Goal: Obtain resource: Obtain resource

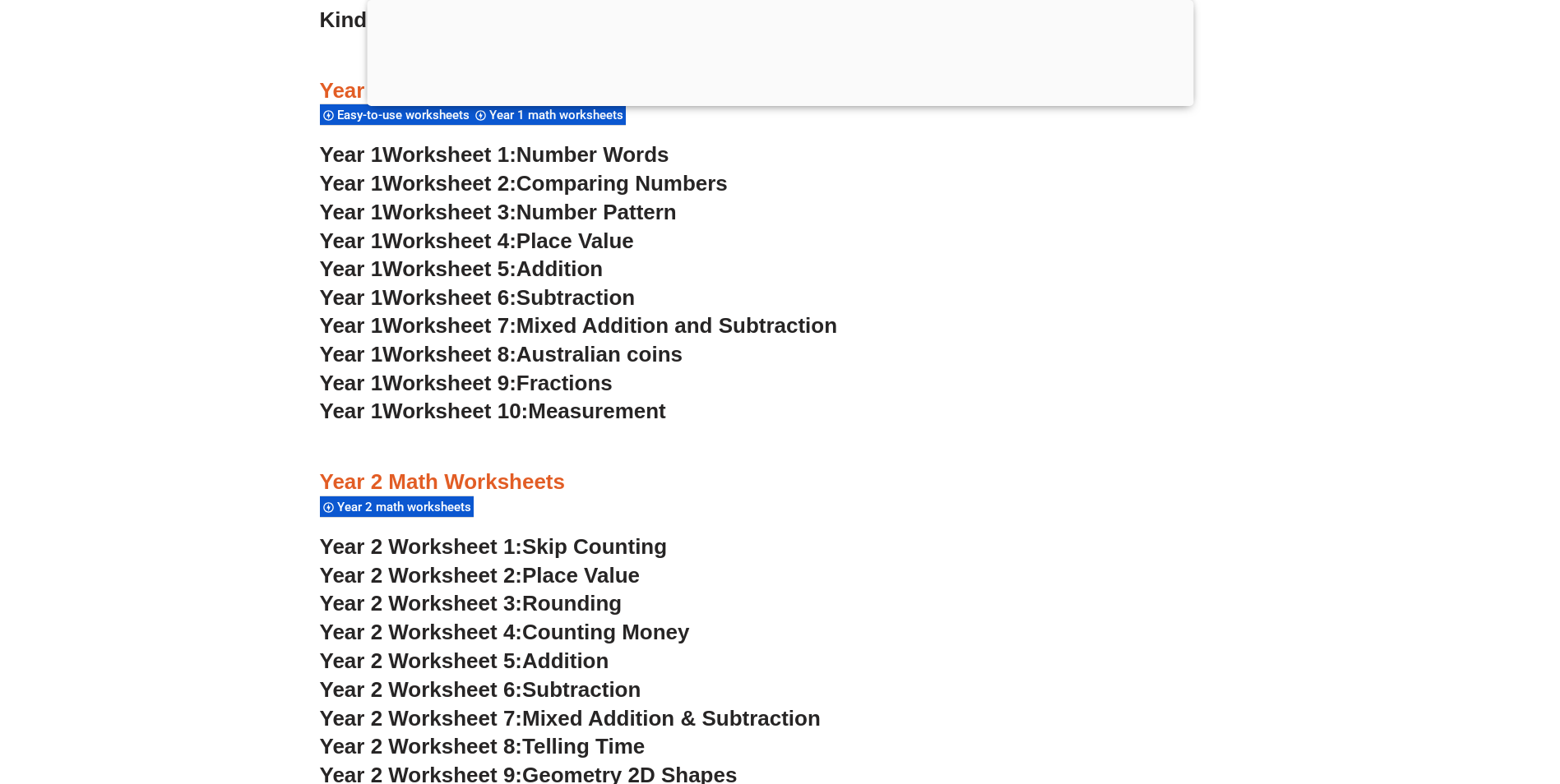
scroll to position [1890, 0]
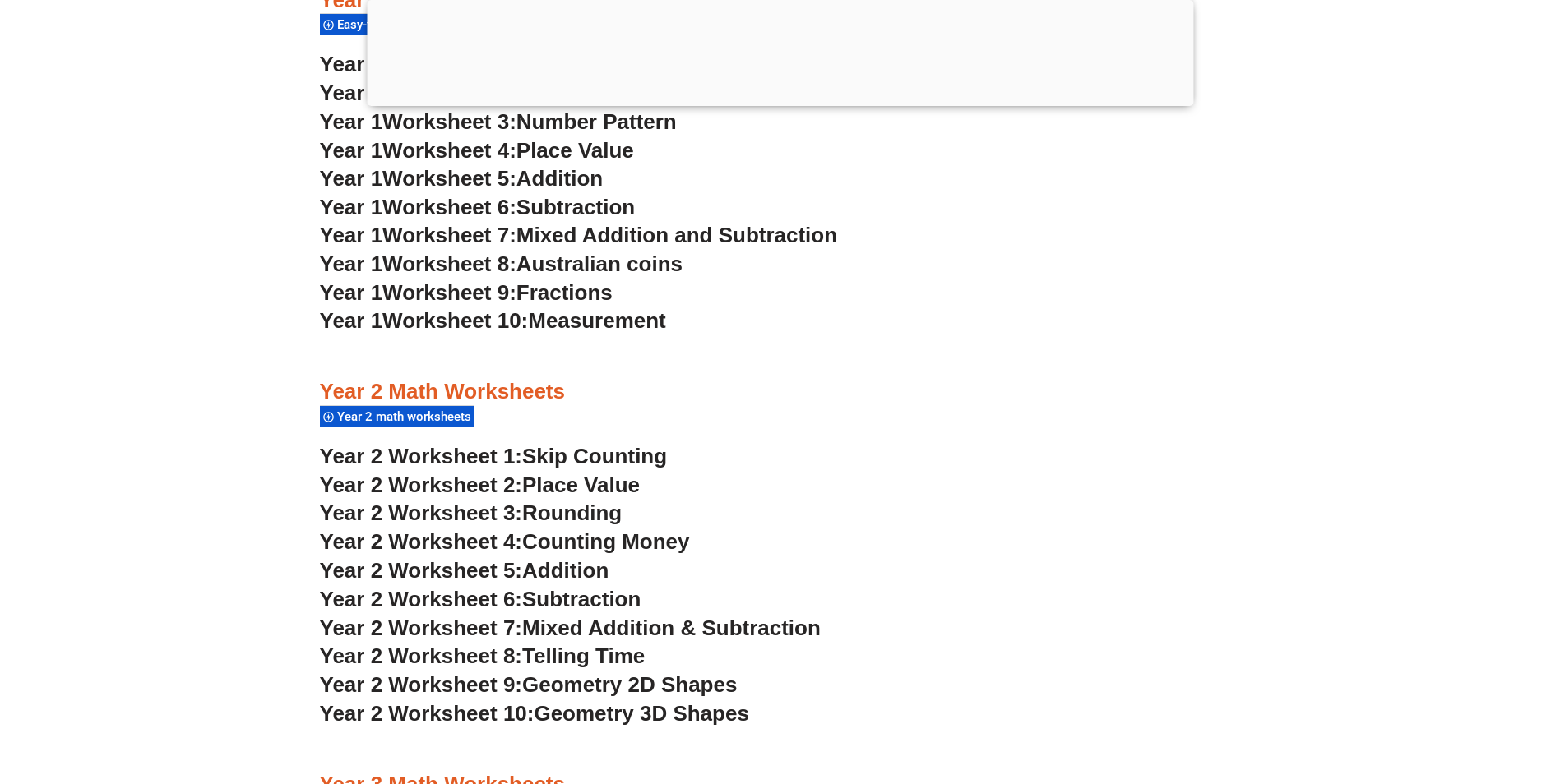
click at [614, 542] on span "Counting Money" at bounding box center [606, 541] width 168 height 25
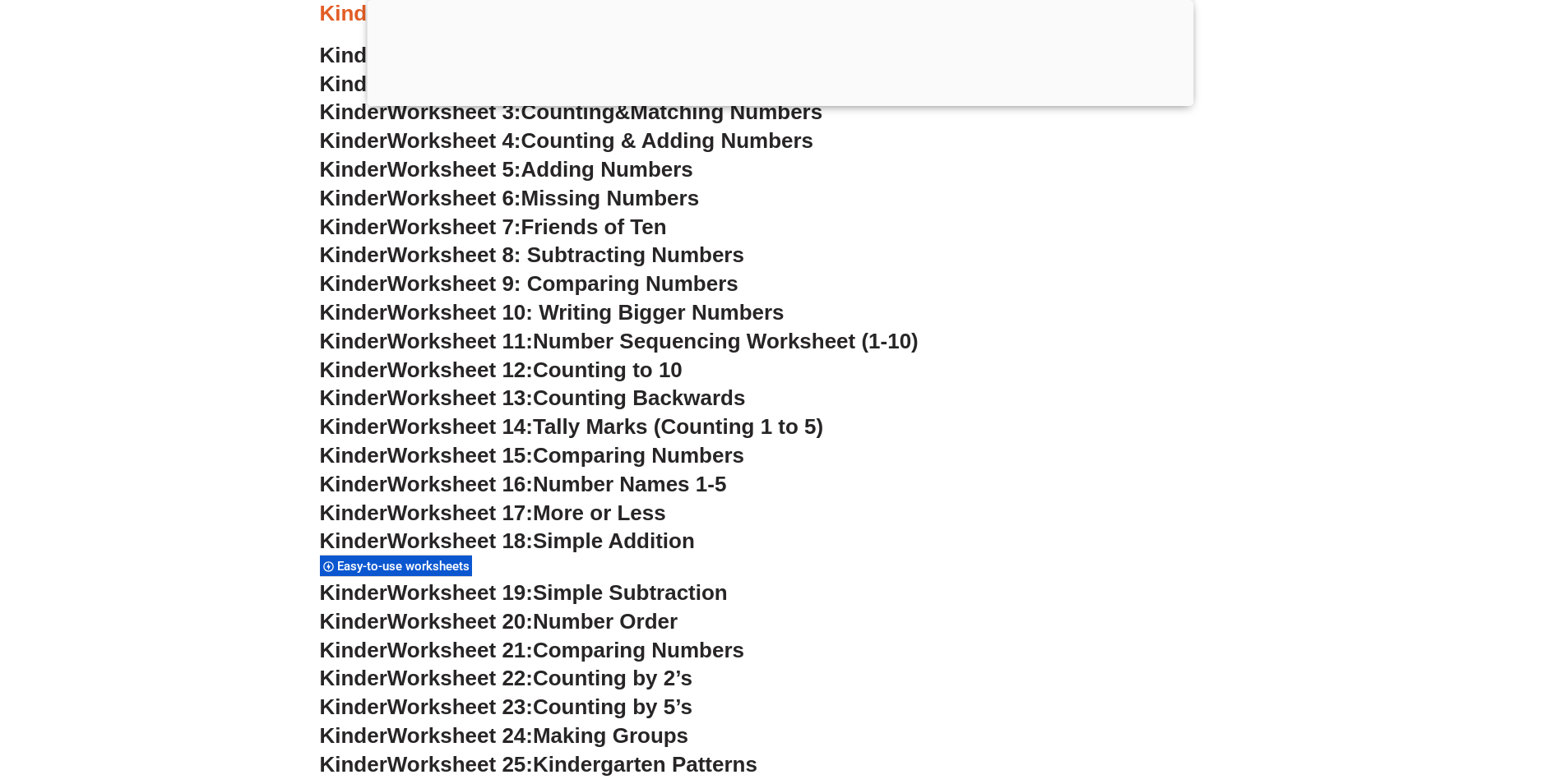
scroll to position [1068, 0]
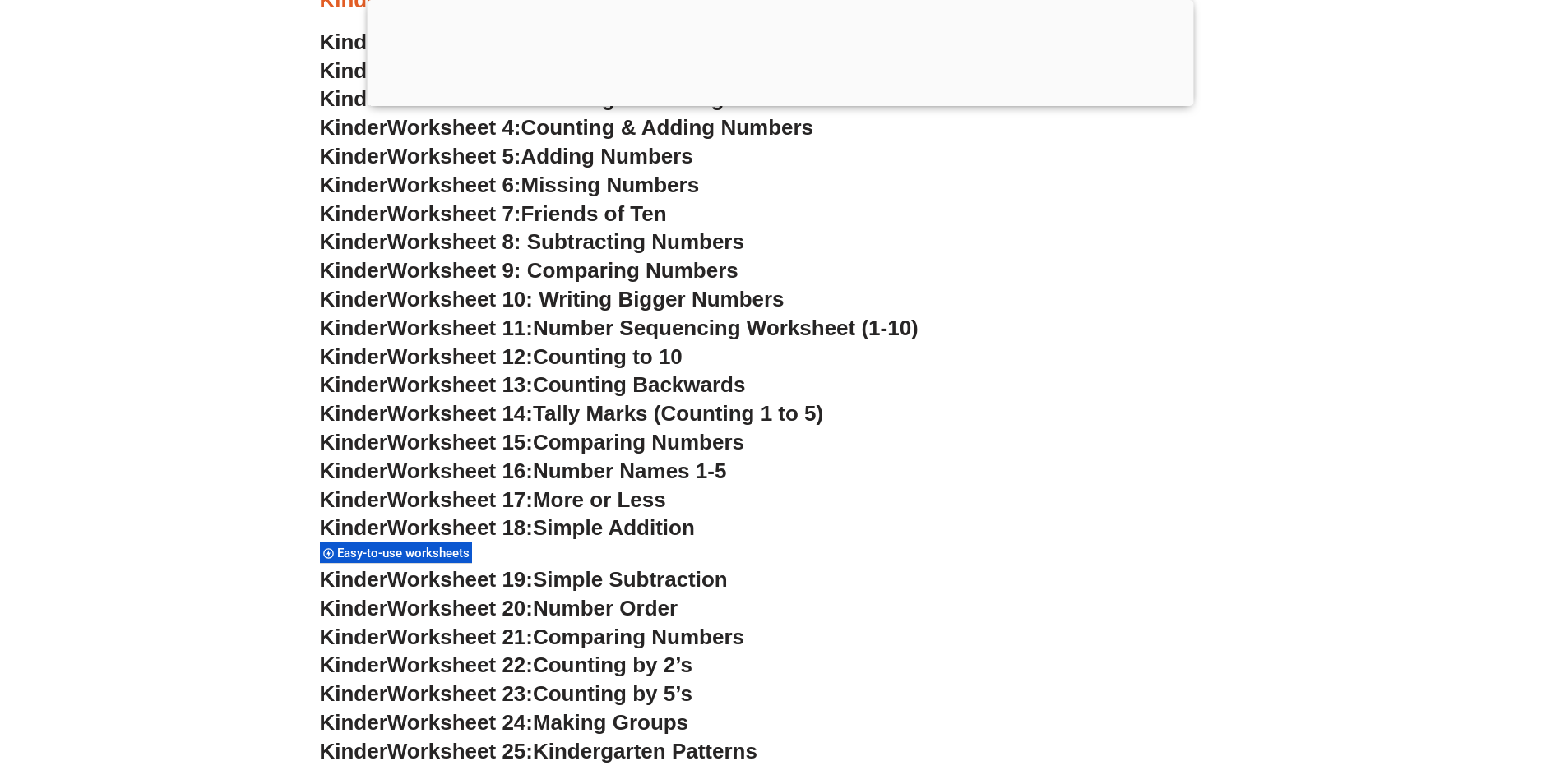
click at [533, 409] on span "Worksheet 14:" at bounding box center [460, 413] width 146 height 25
click at [533, 415] on span "Worksheet 14:" at bounding box center [460, 413] width 146 height 25
drag, startPoint x: 405, startPoint y: 368, endPoint x: 408, endPoint y: 353, distance: 15.3
click at [405, 367] on span "Worksheet 12:" at bounding box center [460, 356] width 146 height 25
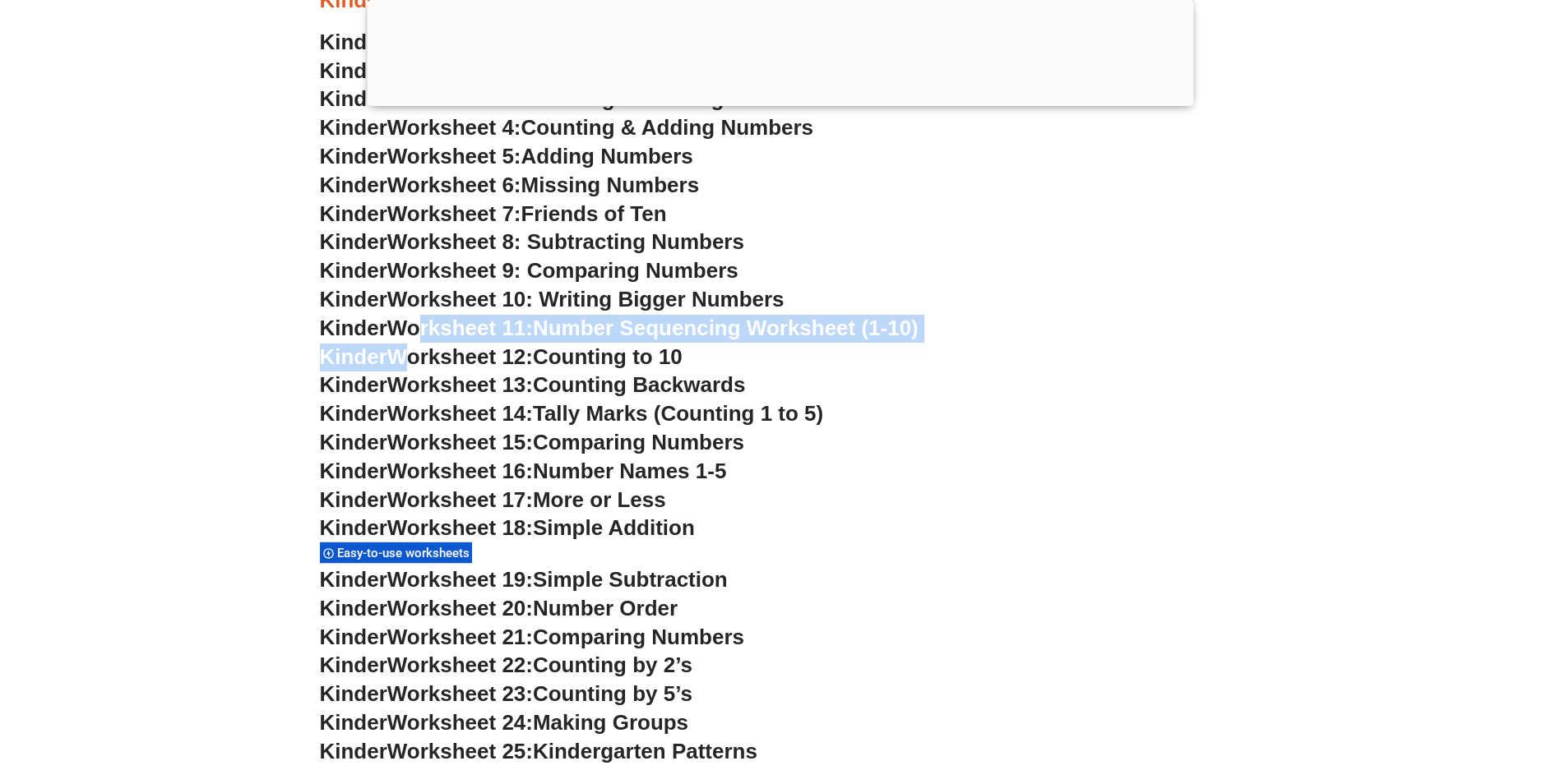
drag, startPoint x: 408, startPoint y: 353, endPoint x: 437, endPoint y: 317, distance: 46.2
drag, startPoint x: 437, startPoint y: 317, endPoint x: 521, endPoint y: 308, distance: 84.5
click at [521, 308] on span "Worksheet 10: Writing Bigger Numbers" at bounding box center [585, 300] width 397 height 25
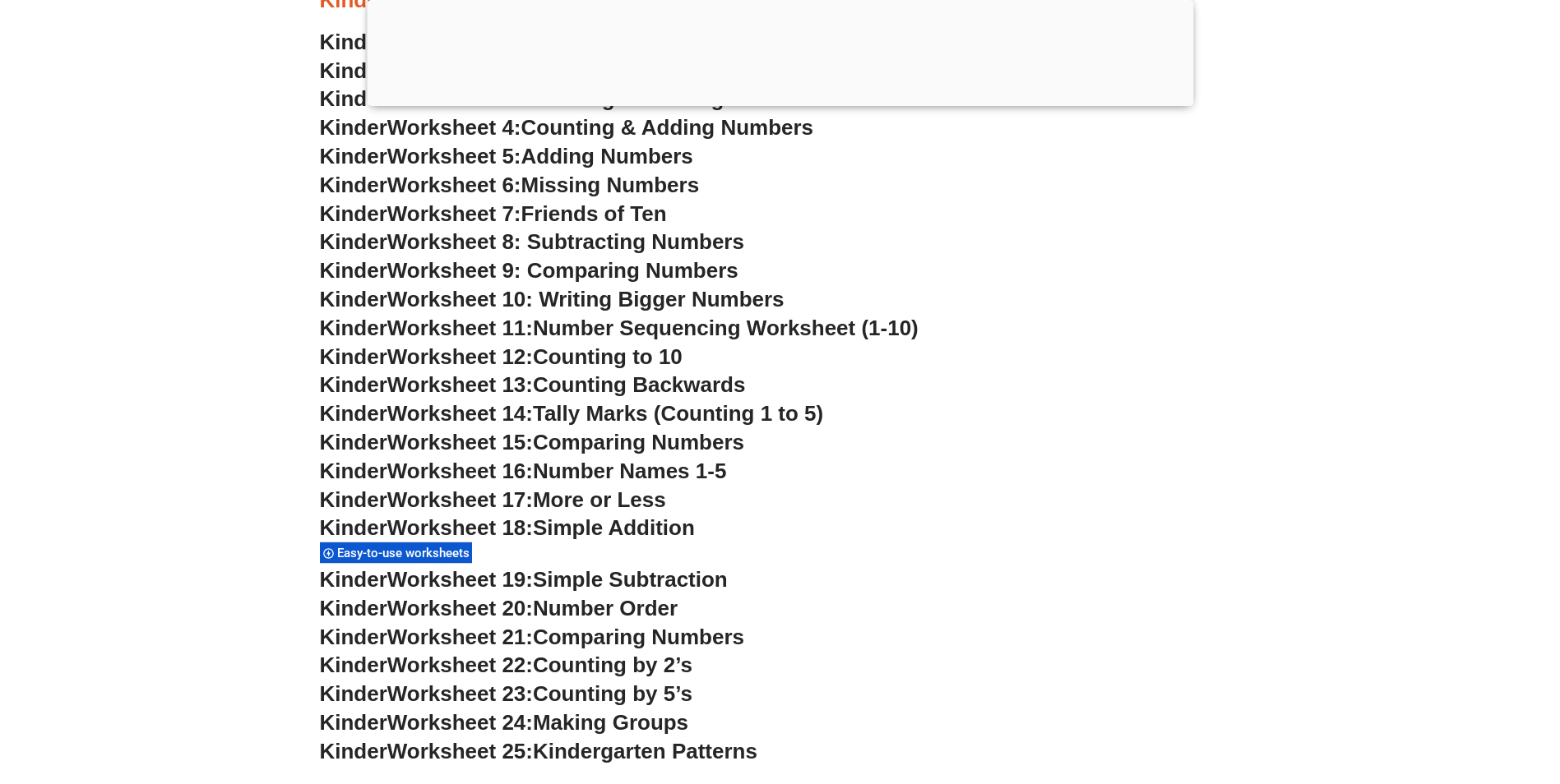
click at [704, 396] on span "Counting Backwards" at bounding box center [639, 385] width 213 height 25
click at [721, 388] on span "Counting Backwards" at bounding box center [639, 385] width 213 height 25
click at [735, 388] on span "Counting Backwards" at bounding box center [639, 385] width 213 height 25
click at [651, 392] on span "Counting Backwards" at bounding box center [639, 385] width 213 height 25
click at [746, 398] on h3 "Kinder Worksheet 13: Counting Backwards" at bounding box center [780, 385] width 921 height 28
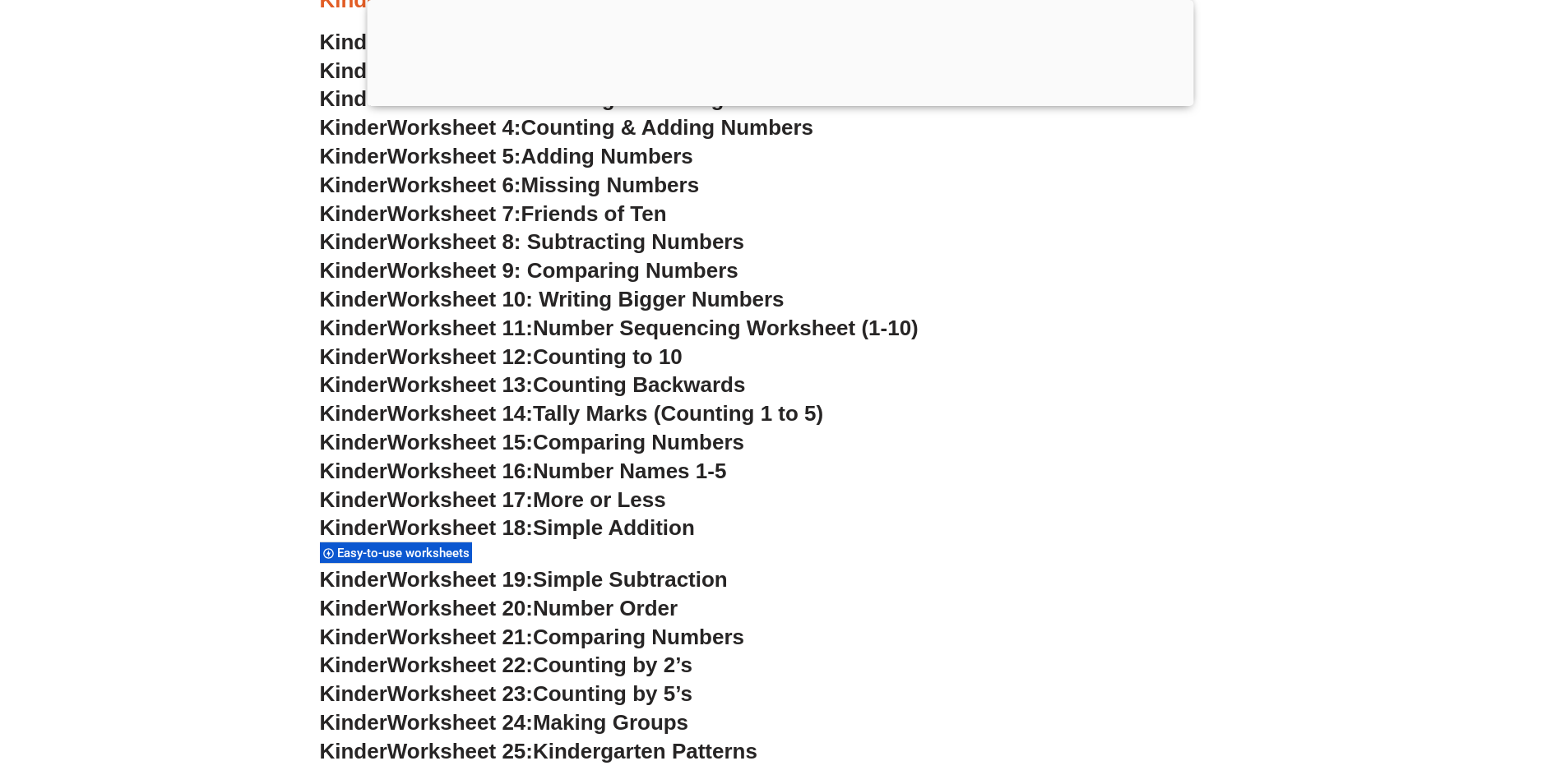
click at [745, 386] on span "Counting Backwards" at bounding box center [639, 385] width 213 height 25
click at [619, 215] on span "Friends of Ten" at bounding box center [594, 213] width 146 height 25
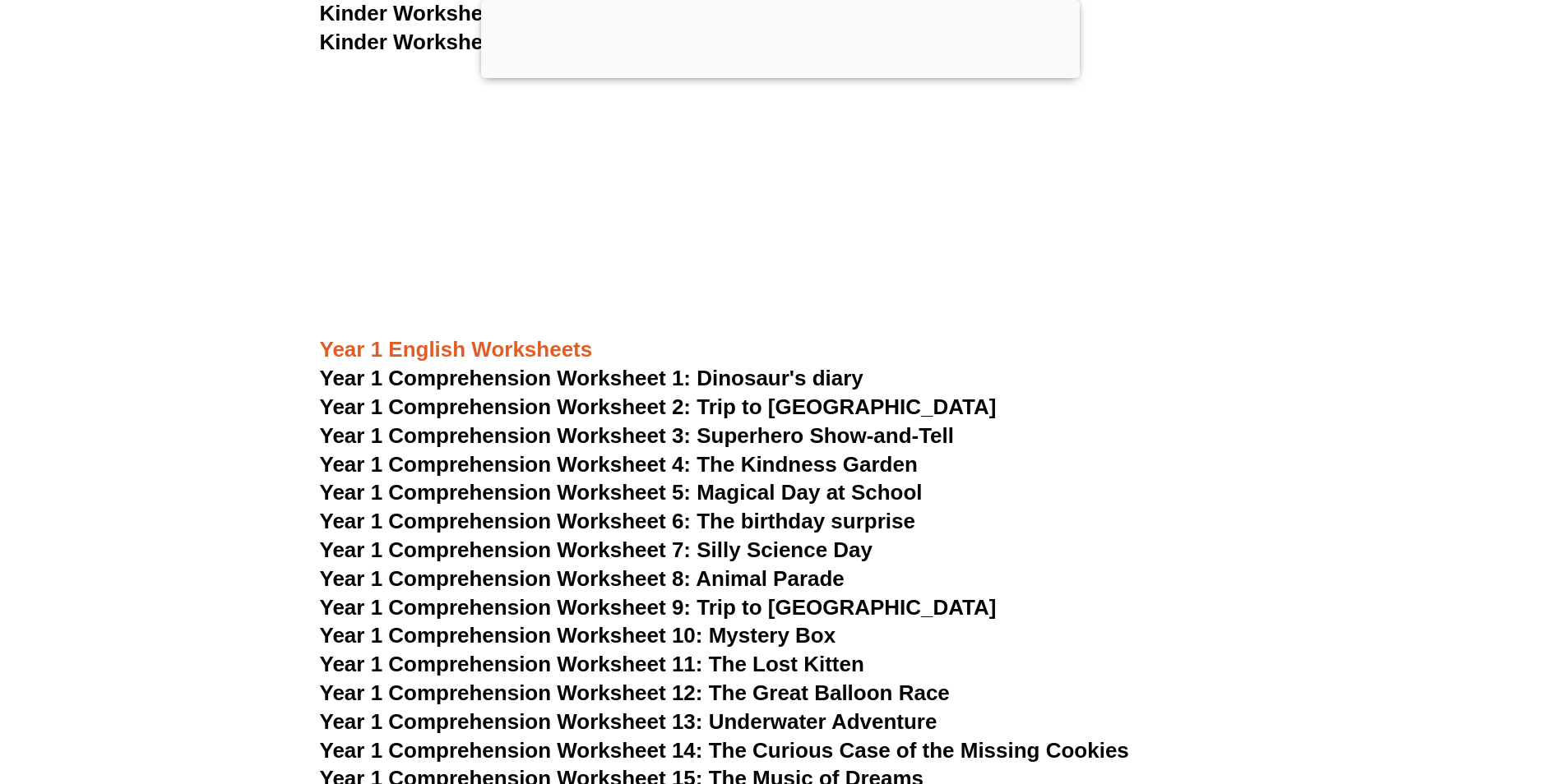
scroll to position [1972, 0]
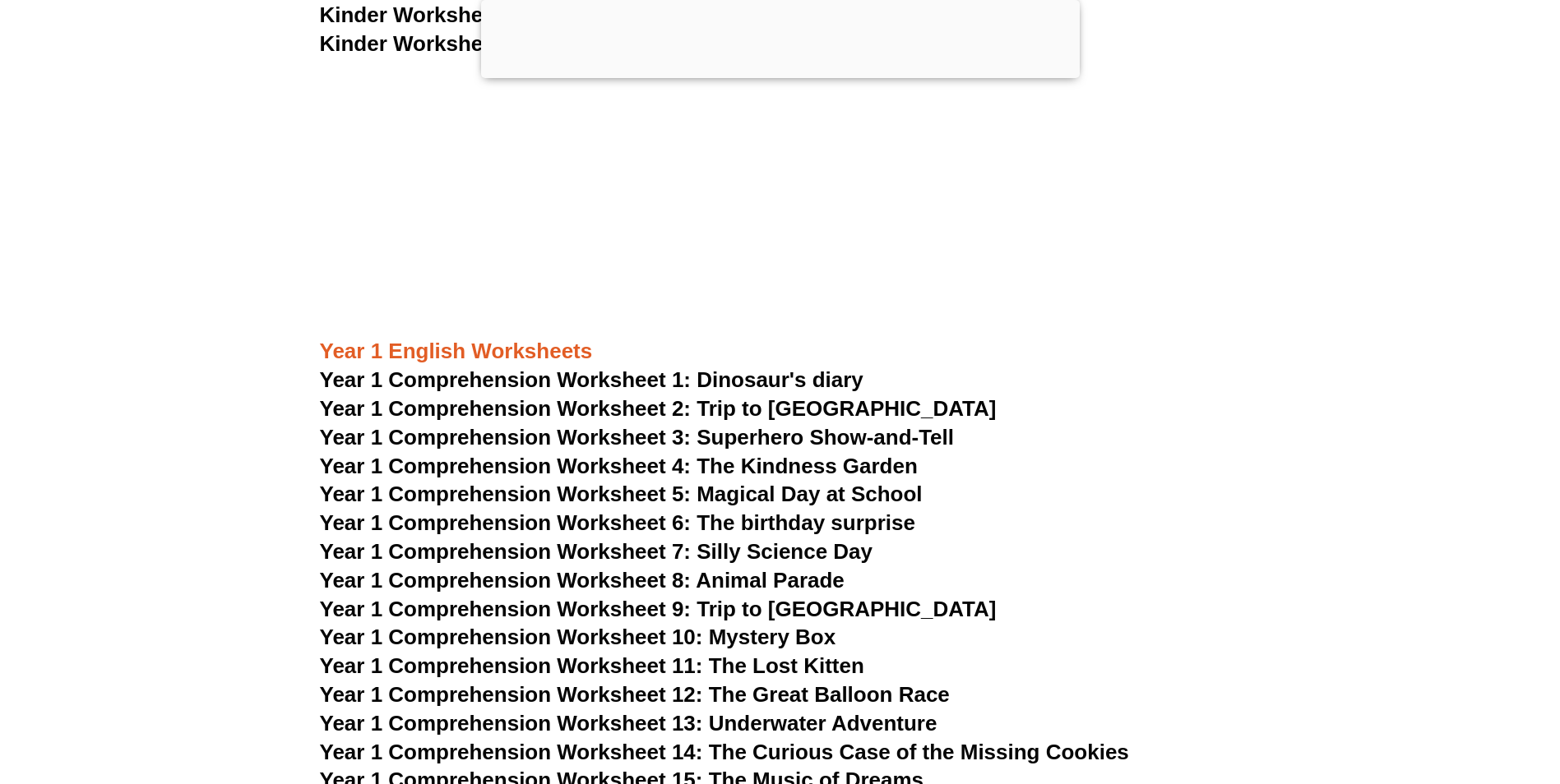
click at [760, 495] on span "Year 1 Comprehension Worksheet 5: Magical Day at School" at bounding box center [622, 494] width 603 height 25
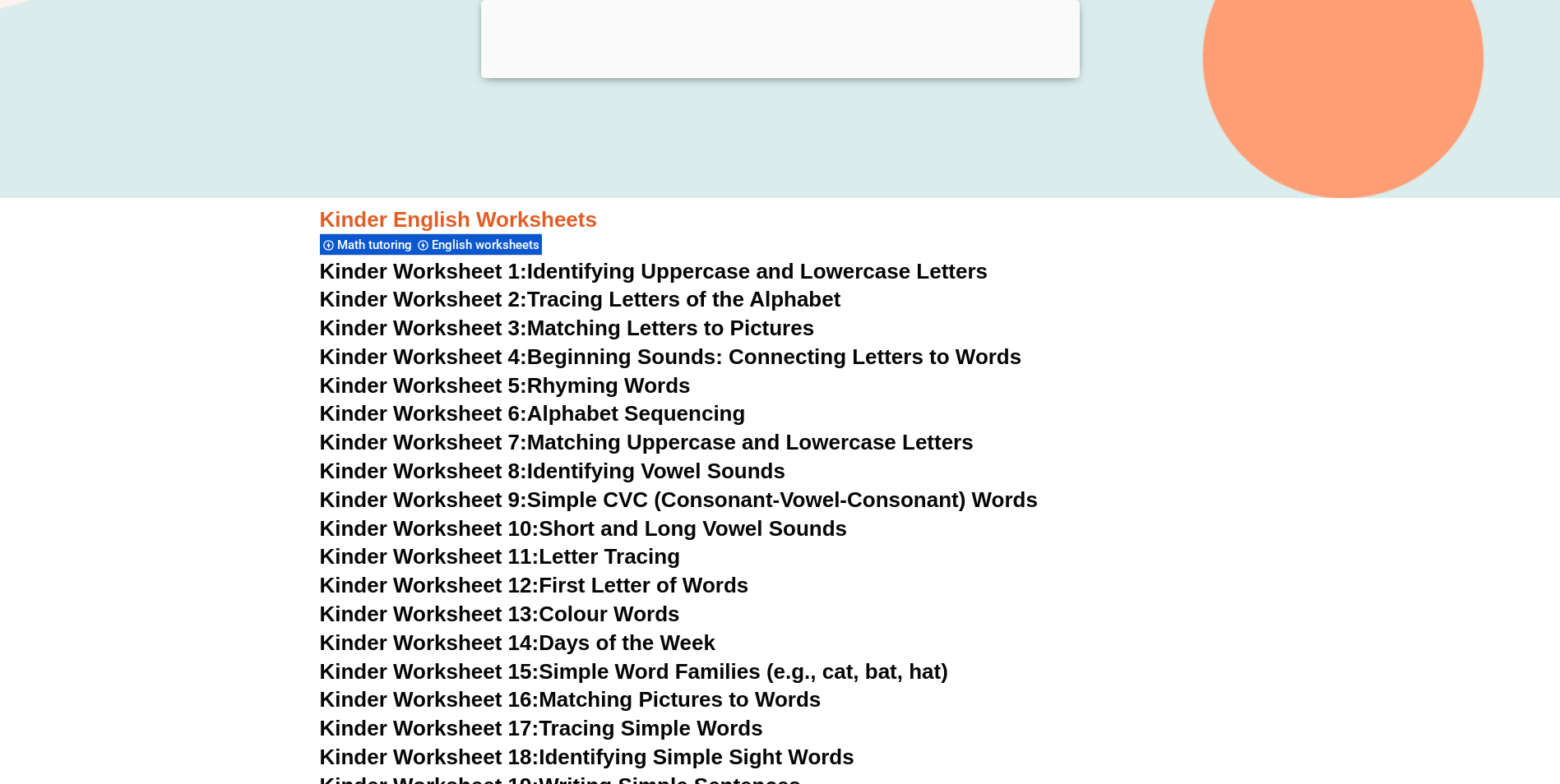
scroll to position [658, 0]
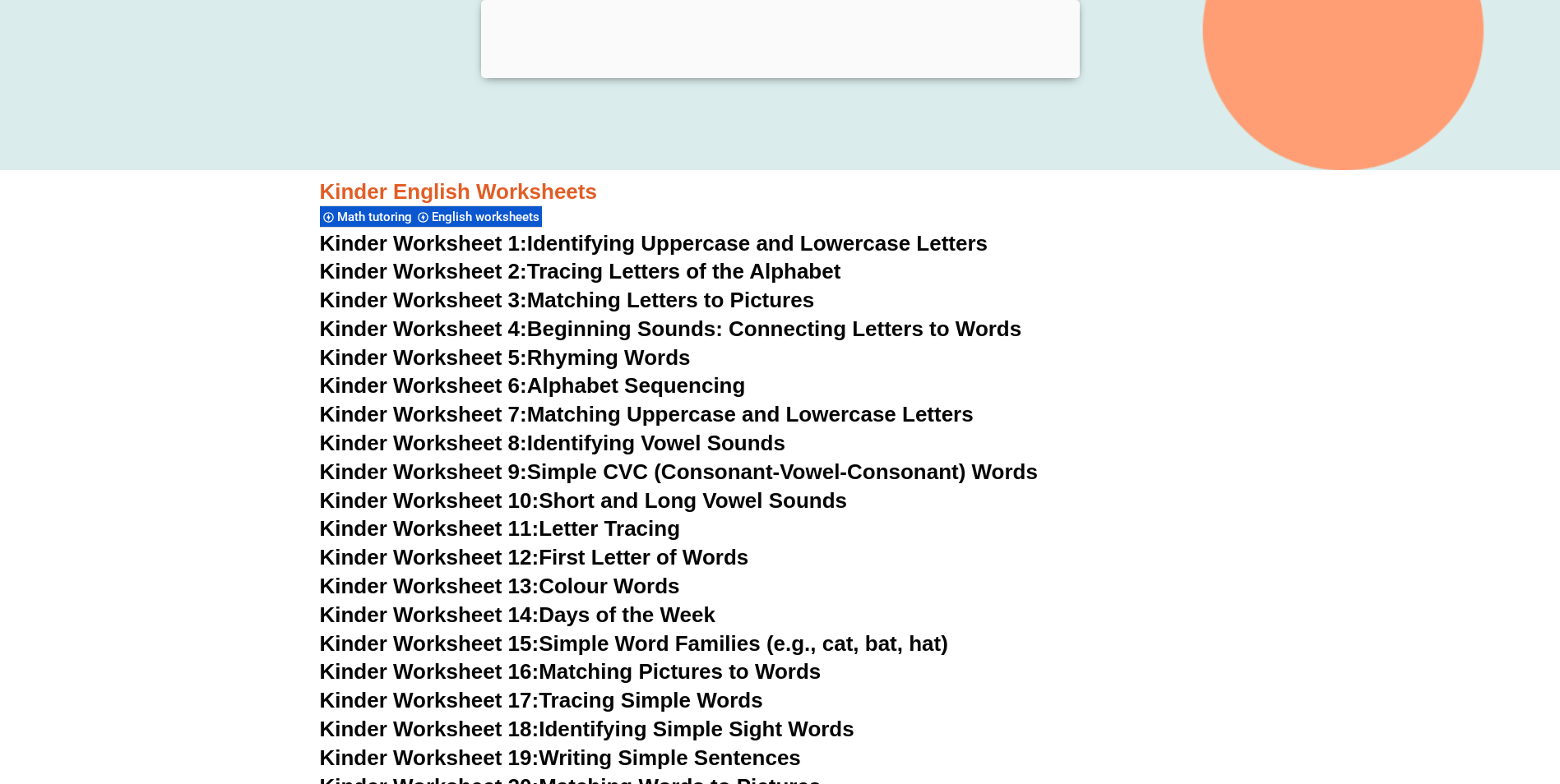
click at [602, 595] on link "Kinder Worksheet 13: Colour Words" at bounding box center [500, 586] width 360 height 25
click at [602, 556] on link "Kinder Worksheet 12: First Letter of Words" at bounding box center [535, 557] width 430 height 25
click at [794, 74] on div at bounding box center [780, 74] width 599 height 0
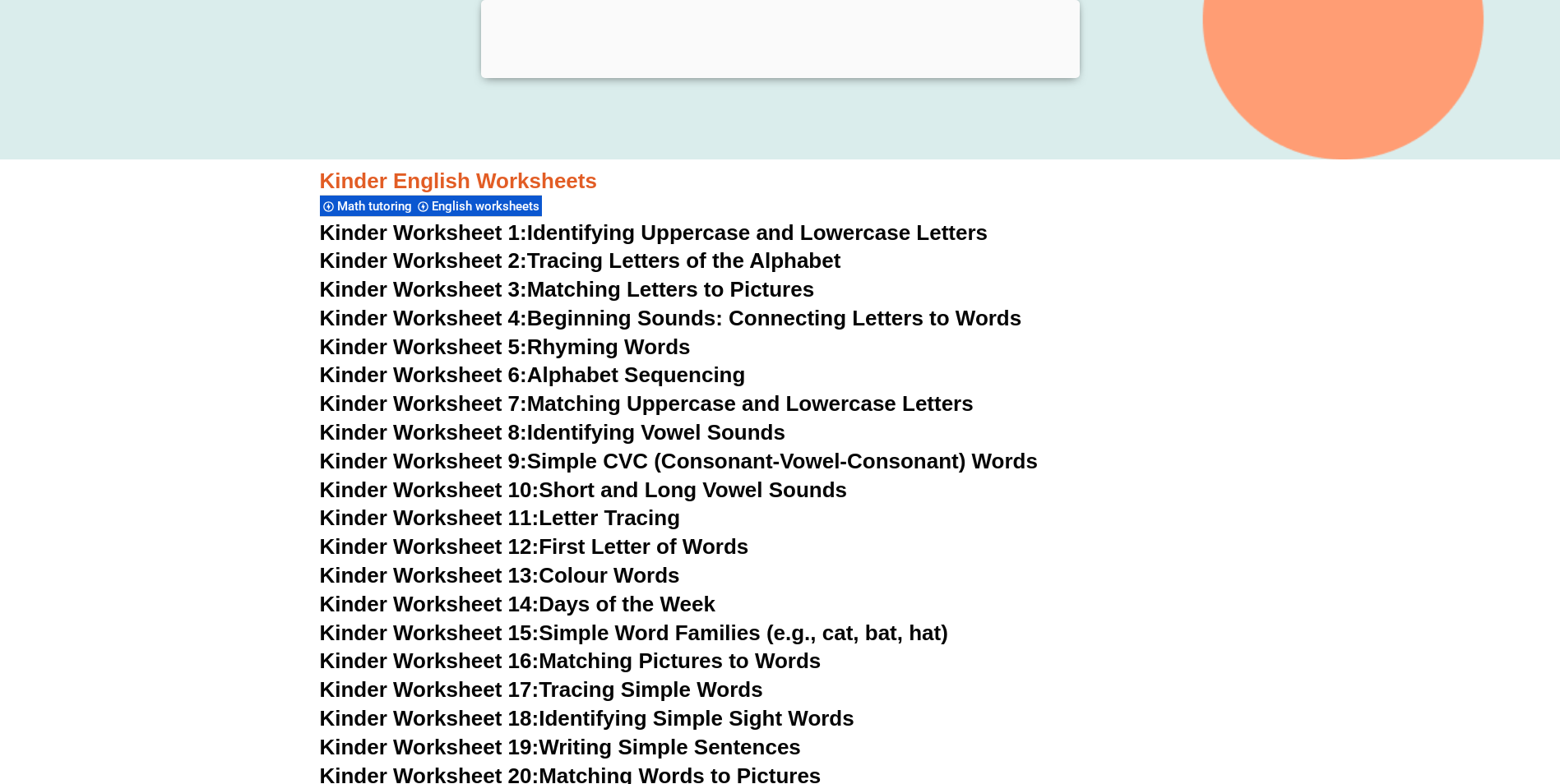
scroll to position [583, 0]
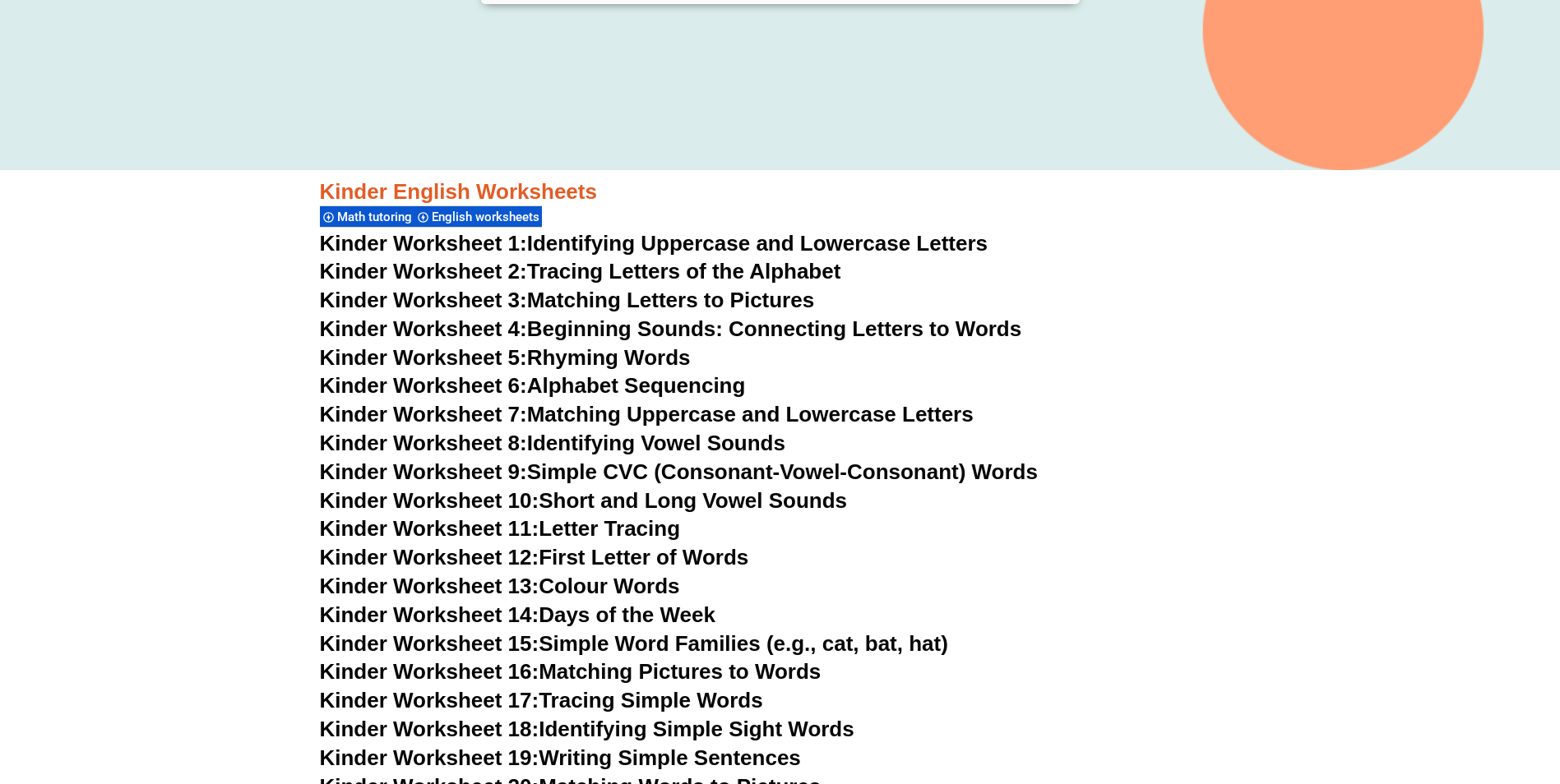
click at [783, 0] on div at bounding box center [780, 0] width 599 height 0
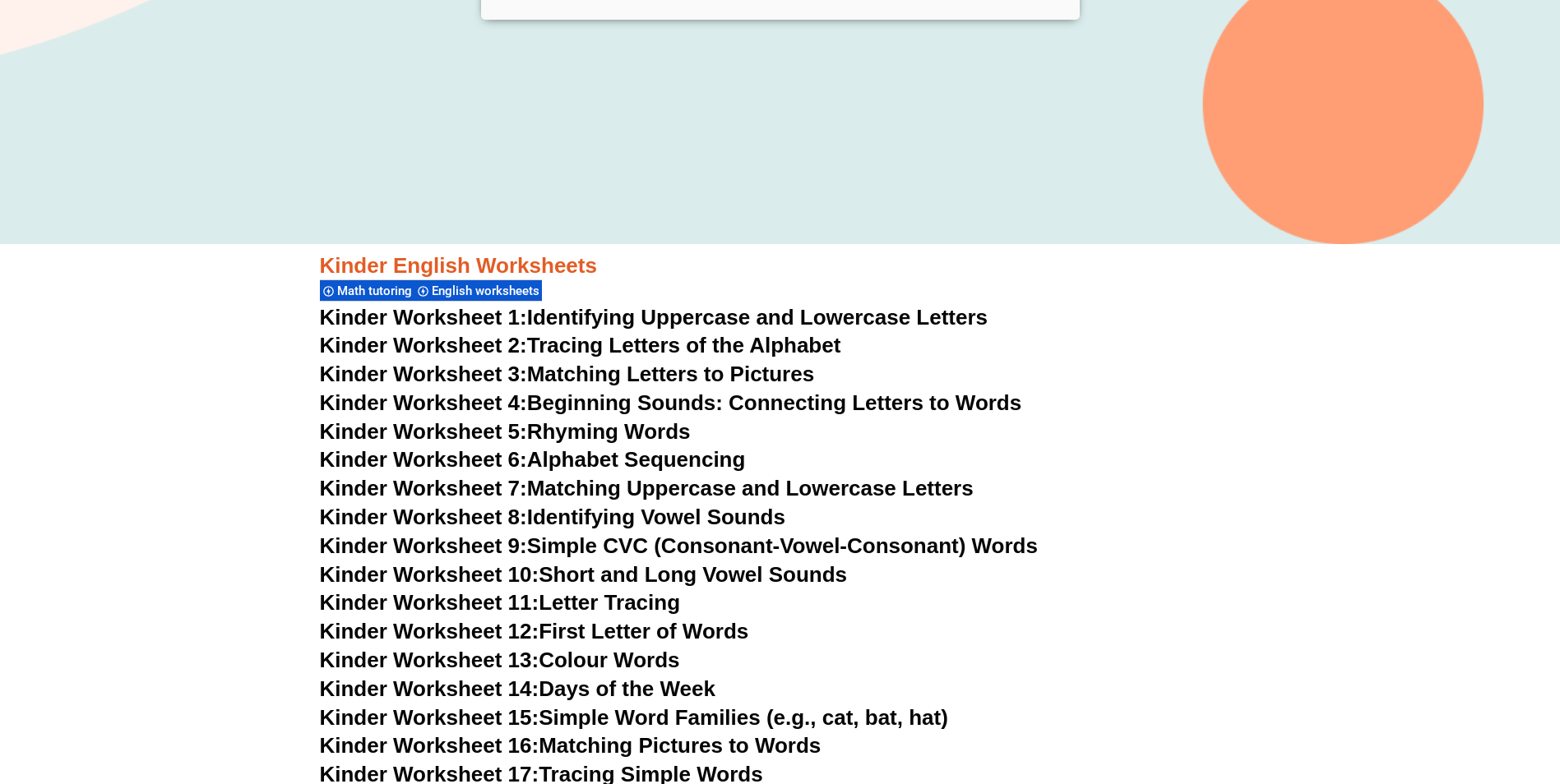
scroll to position [658, 0]
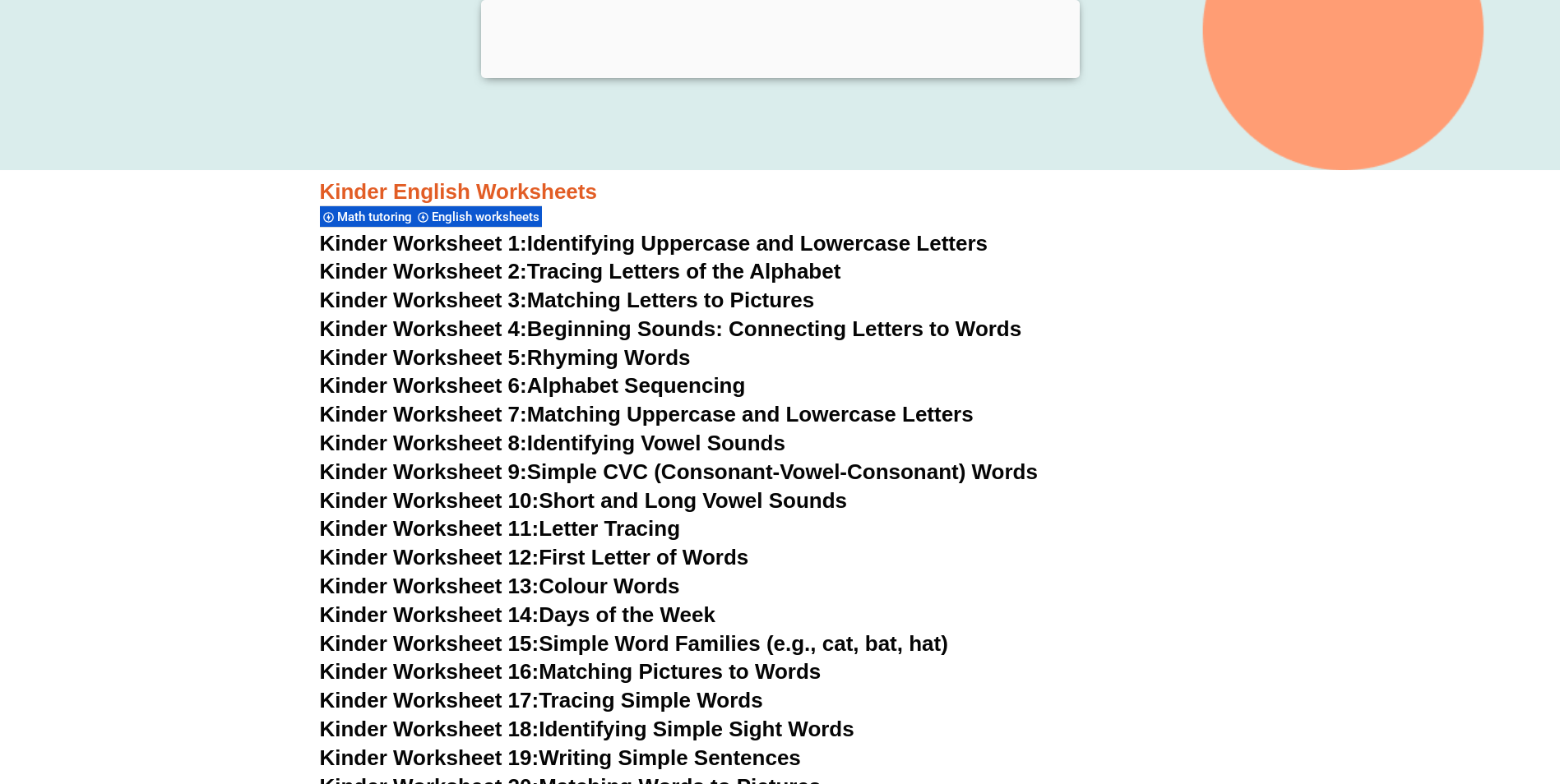
click at [767, 74] on div at bounding box center [780, 74] width 599 height 0
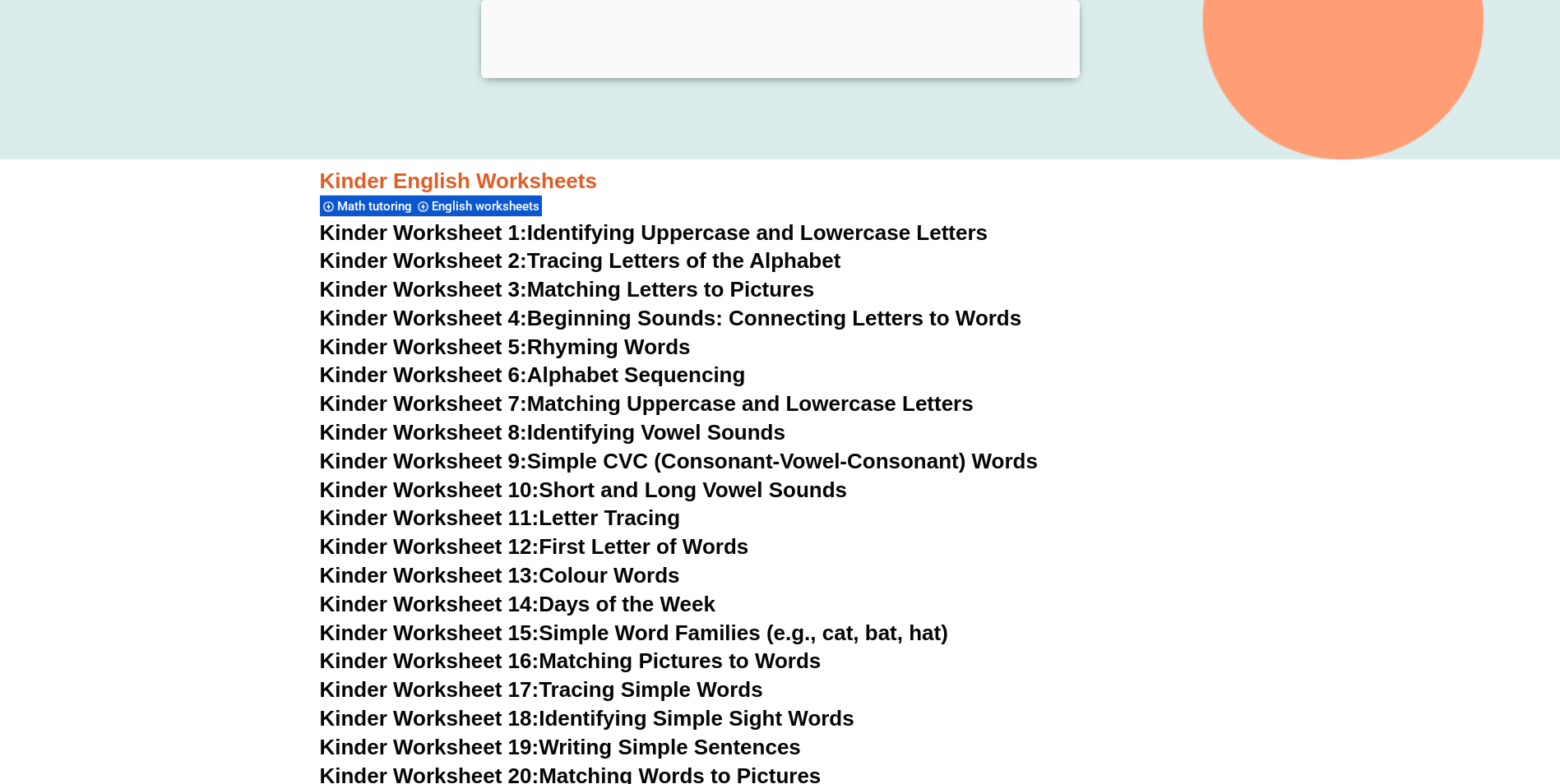
scroll to position [583, 0]
